Goal: Task Accomplishment & Management: Manage account settings

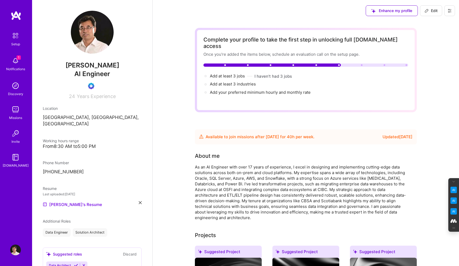
click at [13, 62] on img at bounding box center [15, 60] width 11 height 11
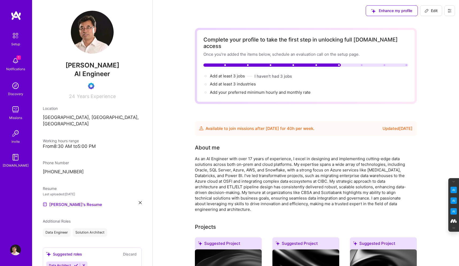
click at [449, 13] on icon at bounding box center [450, 11] width 4 height 4
click at [437, 47] on button "Log Out" at bounding box center [435, 50] width 40 height 14
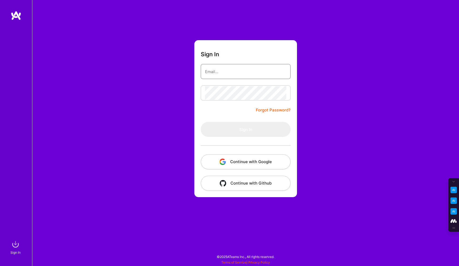
click at [224, 74] on input "email" at bounding box center [245, 72] width 81 height 14
type input "[PERSON_NAME][EMAIL_ADDRESS][DOMAIN_NAME]"
click at [250, 159] on button "Continue with Google" at bounding box center [246, 161] width 90 height 15
